Goal: Task Accomplishment & Management: Use online tool/utility

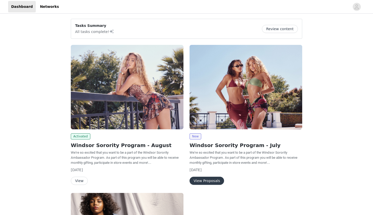
scroll to position [7, 0]
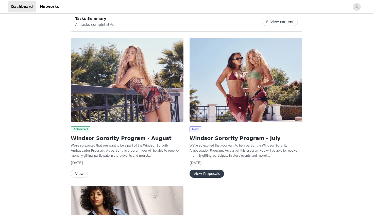
click at [76, 172] on button "View" at bounding box center [79, 174] width 17 height 8
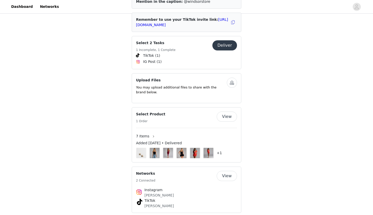
scroll to position [239, 0]
click at [227, 41] on button "Deliver" at bounding box center [224, 46] width 25 height 10
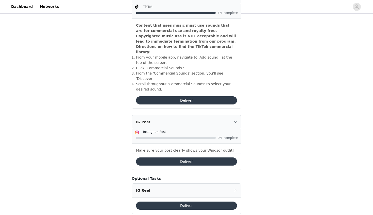
scroll to position [172, 0]
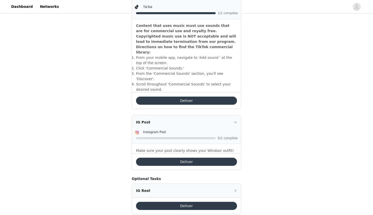
click at [176, 158] on button "Deliver" at bounding box center [186, 162] width 101 height 8
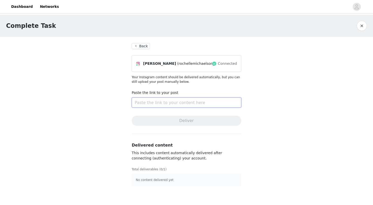
click at [163, 101] on input "text" at bounding box center [187, 103] width 110 height 10
paste input "[URL][DOMAIN_NAME]"
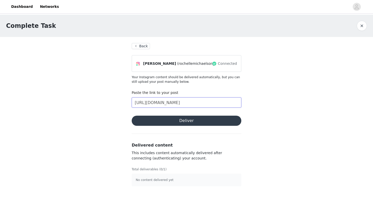
type input "[URL][DOMAIN_NAME]"
click at [168, 119] on button "Deliver" at bounding box center [187, 121] width 110 height 10
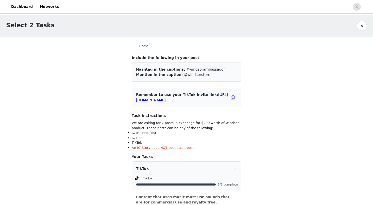
click at [139, 46] on button "Back" at bounding box center [141, 46] width 18 height 6
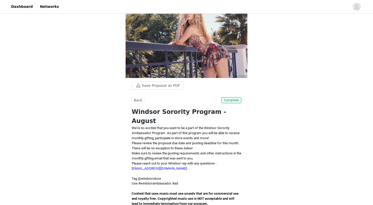
scroll to position [17, 0]
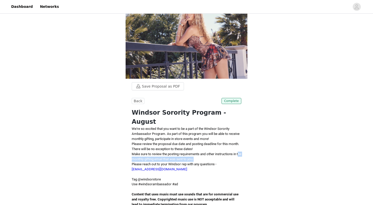
drag, startPoint x: 136, startPoint y: 148, endPoint x: 179, endPoint y: 151, distance: 42.9
click at [179, 152] on p "Make sure to review the posting requirements and other instructions in the mont…" at bounding box center [187, 157] width 110 height 10
click at [179, 152] on span "Make sure to review the posting requirements and other instructions in the mont…" at bounding box center [187, 156] width 110 height 9
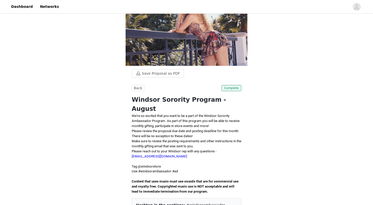
scroll to position [33, 0]
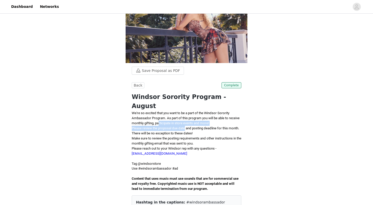
drag, startPoint x: 173, startPoint y: 114, endPoint x: 189, endPoint y: 118, distance: 16.1
click at [189, 118] on div "We're so excited that you want to be a part of the Windsor Sorority Ambassador …" at bounding box center [187, 151] width 110 height 81
click at [189, 127] on span "Please review the proposal due date and posting deadline for this month. There …" at bounding box center [185, 131] width 107 height 9
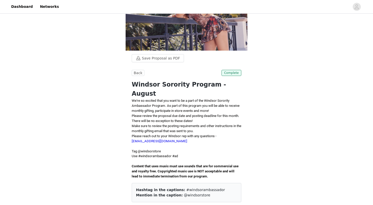
scroll to position [47, 0]
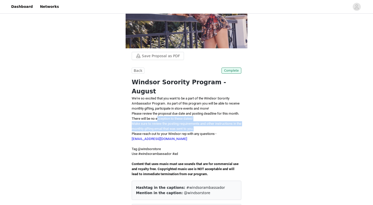
drag, startPoint x: 171, startPoint y: 110, endPoint x: 218, endPoint y: 117, distance: 48.0
click at [218, 118] on div "We're so excited that you want to be a part of the Windsor Sorority Ambassador …" at bounding box center [187, 136] width 110 height 81
click at [218, 121] on p "Make sure to review the posting requirements and other instructions in the mont…" at bounding box center [187, 126] width 110 height 10
drag, startPoint x: 131, startPoint y: 112, endPoint x: 220, endPoint y: 118, distance: 89.4
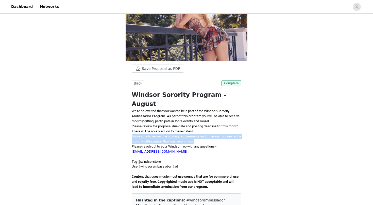
scroll to position [35, 0]
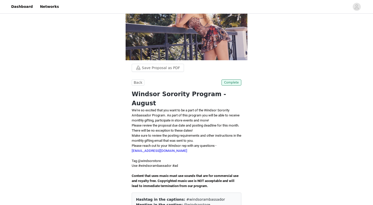
click at [216, 144] on span "Please reach out to your Windsor rep with any questions - [EMAIL_ADDRESS][DOMAI…" at bounding box center [174, 148] width 85 height 9
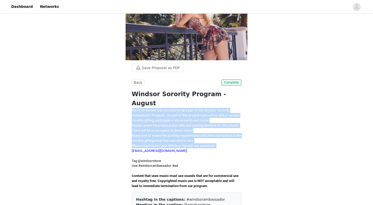
drag, startPoint x: 223, startPoint y: 136, endPoint x: 130, endPoint y: 100, distance: 99.7
click at [144, 108] on p "We're so excited that you want to be a part of the Windsor Sorority Ambassador …" at bounding box center [187, 115] width 110 height 15
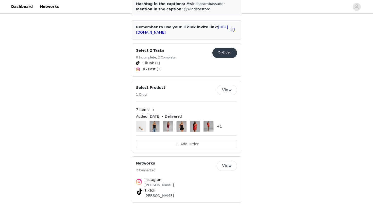
scroll to position [231, 0]
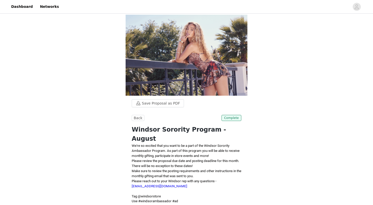
scroll to position [0, 0]
click at [21, 5] on link "Dashboard" at bounding box center [22, 6] width 28 height 11
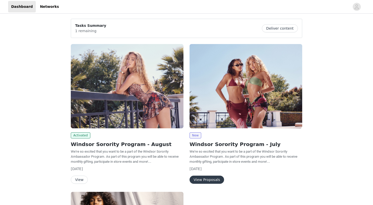
click at [291, 29] on button "Deliver content" at bounding box center [280, 28] width 36 height 8
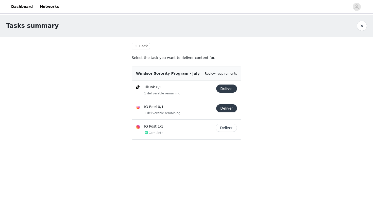
click at [232, 89] on button "Deliver" at bounding box center [226, 89] width 21 height 8
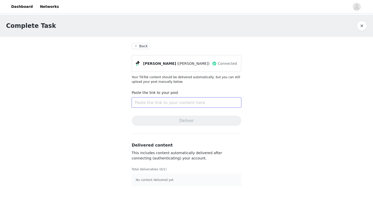
click at [166, 102] on input "text" at bounding box center [187, 103] width 110 height 10
click at [153, 102] on input "text" at bounding box center [187, 103] width 110 height 10
paste input "[URL][DOMAIN_NAME]"
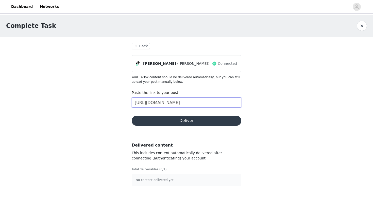
type input "[URL][DOMAIN_NAME]"
click at [185, 122] on button "Deliver" at bounding box center [187, 121] width 110 height 10
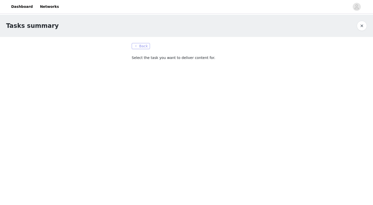
click at [143, 48] on button "Back" at bounding box center [141, 46] width 18 height 6
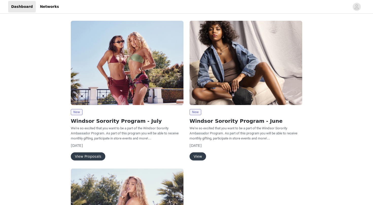
click at [96, 154] on button "View Proposals" at bounding box center [88, 157] width 34 height 8
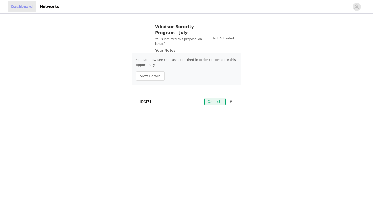
click at [20, 7] on link "Dashboard" at bounding box center [22, 6] width 28 height 11
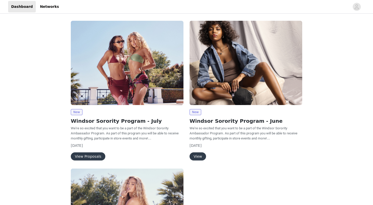
click at [204, 154] on button "View" at bounding box center [197, 157] width 16 height 8
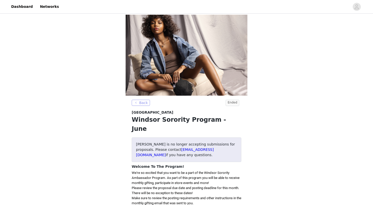
click at [143, 106] on button "Back" at bounding box center [141, 103] width 18 height 6
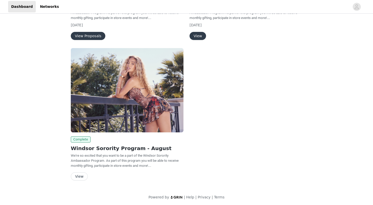
scroll to position [120, 0]
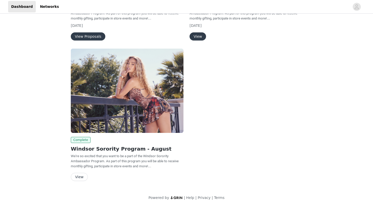
click at [78, 177] on button "View" at bounding box center [79, 177] width 17 height 8
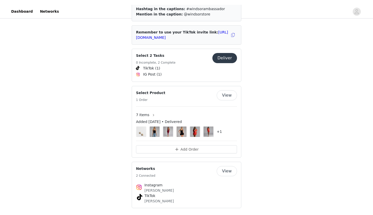
scroll to position [222, 0]
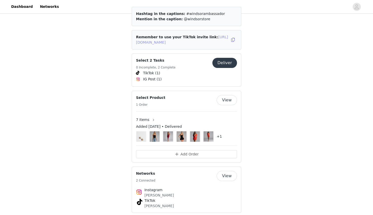
click at [195, 35] on link "[URL][DOMAIN_NAME]" at bounding box center [182, 39] width 92 height 9
